Goal: Task Accomplishment & Management: Manage account settings

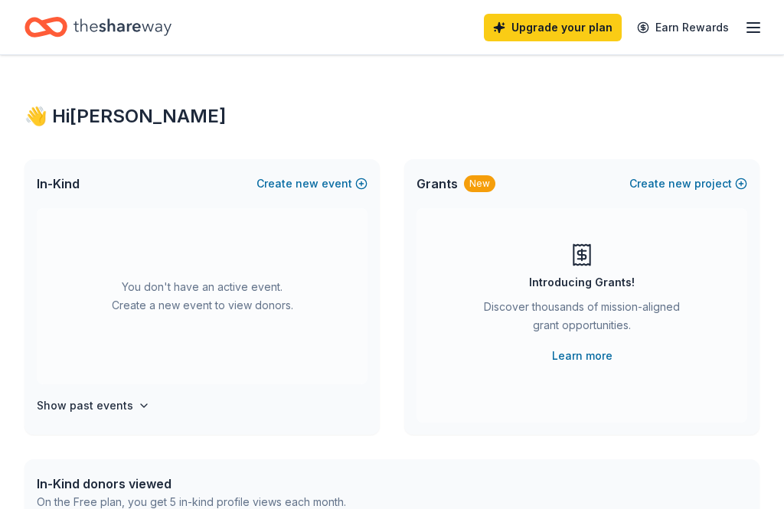
click at [753, 34] on icon "button" at bounding box center [753, 27] width 18 height 18
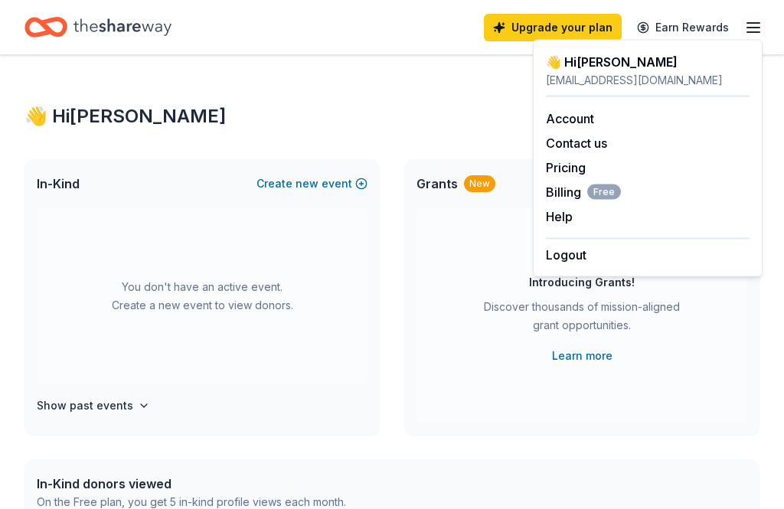
click at [616, 60] on div "👋 Hi [PERSON_NAME]" at bounding box center [648, 62] width 204 height 18
click at [574, 261] on button "Logout" at bounding box center [566, 255] width 41 height 18
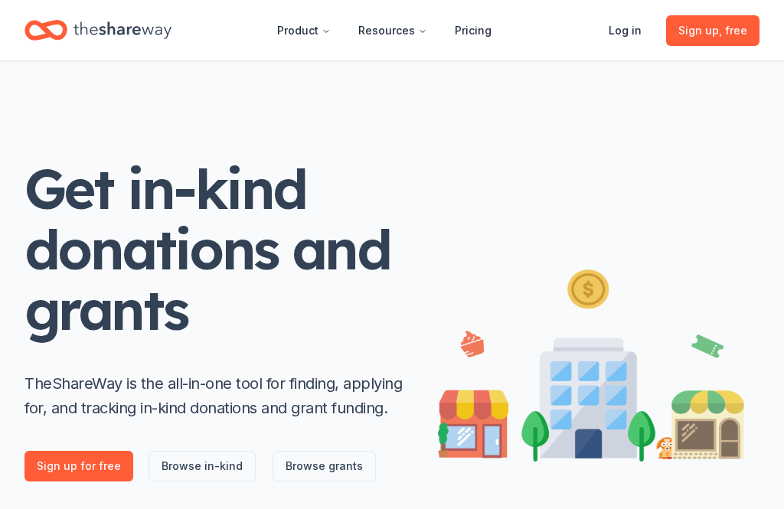
click at [633, 41] on link "Log in" at bounding box center [625, 30] width 57 height 31
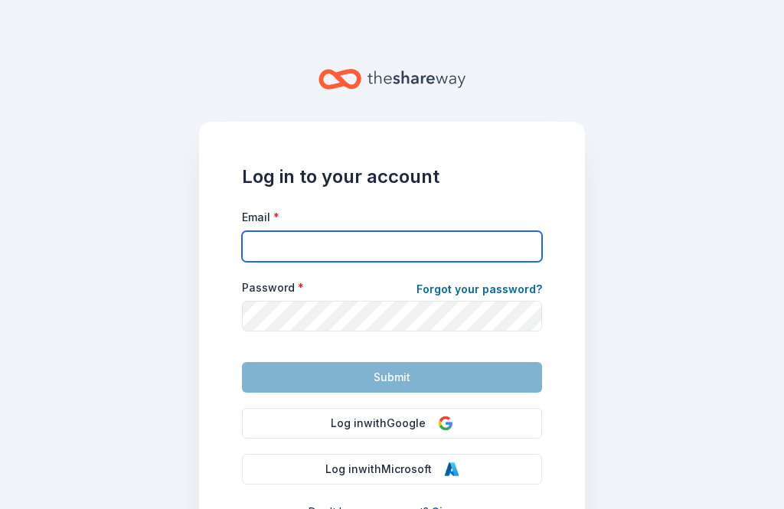
click at [404, 237] on input "Email *" at bounding box center [392, 246] width 300 height 31
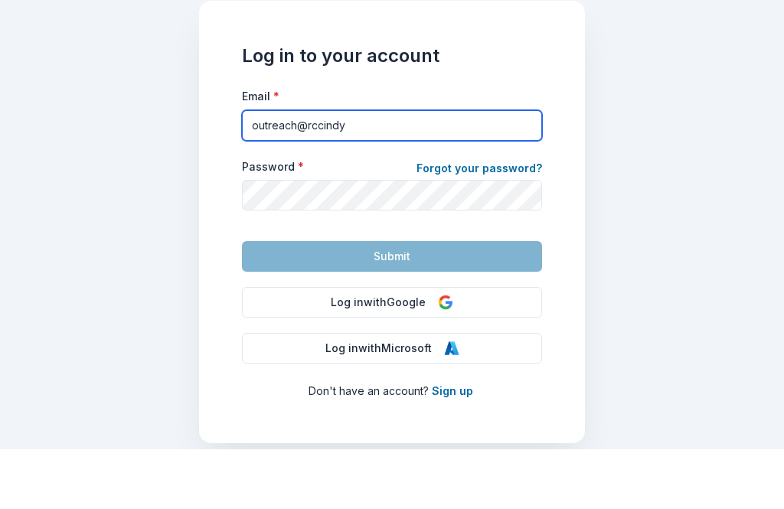
scroll to position [61, 0]
type input "[EMAIL_ADDRESS][DOMAIN_NAME]"
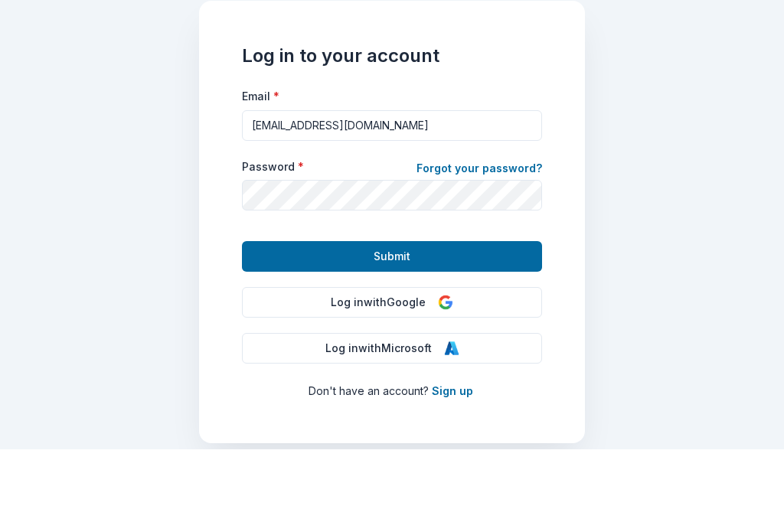
scroll to position [49, 0]
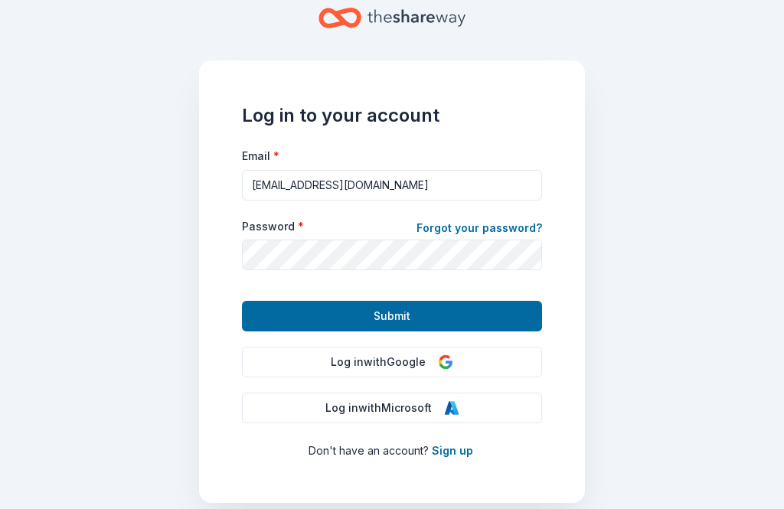
click at [472, 301] on button "Submit" at bounding box center [392, 316] width 300 height 31
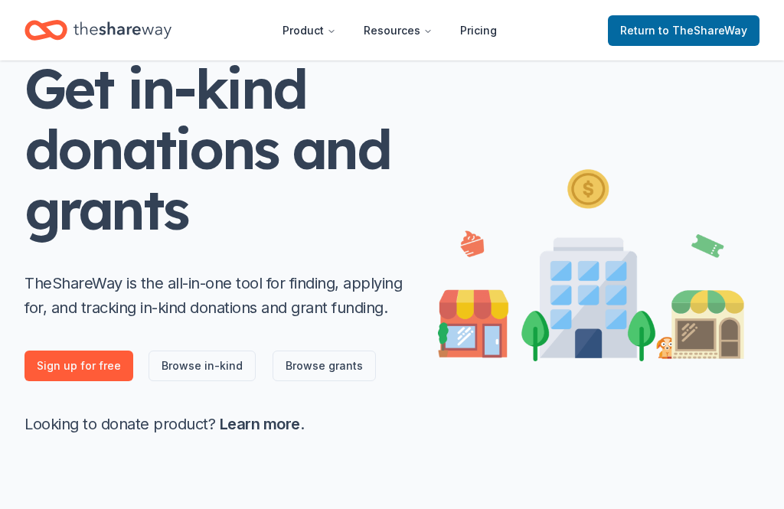
scroll to position [100, 0]
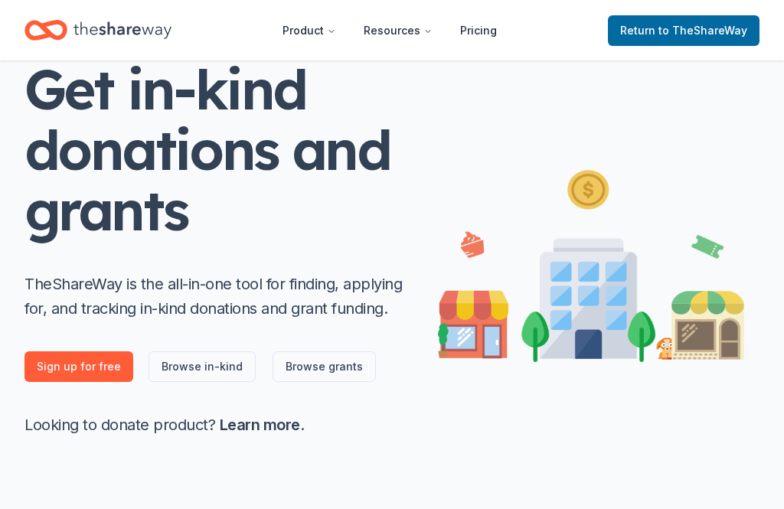
click at [718, 25] on span "to TheShareWay" at bounding box center [703, 30] width 89 height 13
click at [686, 24] on span "to TheShareWay" at bounding box center [703, 30] width 89 height 13
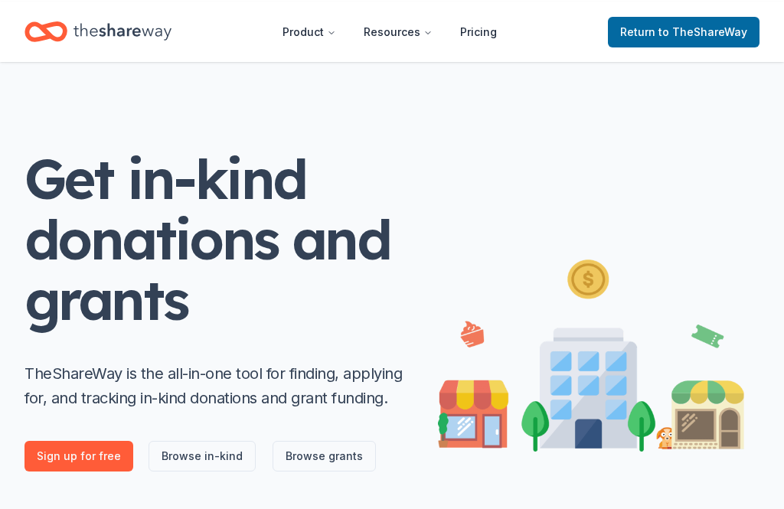
scroll to position [0, 0]
